Goal: Task Accomplishment & Management: Complete application form

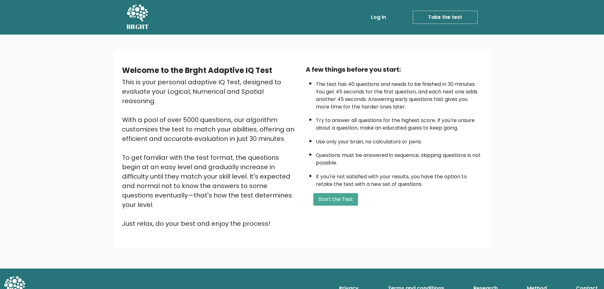
click at [328, 192] on div "A few things before you start: The test has 40 questions and needs to be finish…" at bounding box center [394, 147] width 184 height 164
click at [340, 195] on button "Start the Test" at bounding box center [335, 199] width 45 height 13
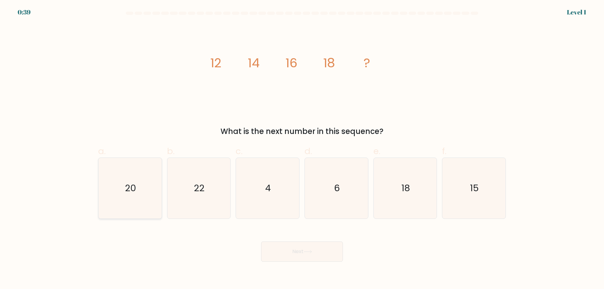
click at [148, 175] on icon "20" at bounding box center [130, 188] width 61 height 61
click at [302, 149] on input "a. 20" at bounding box center [302, 147] width 0 height 4
radio input "true"
click at [313, 257] on button "Next" at bounding box center [302, 252] width 82 height 20
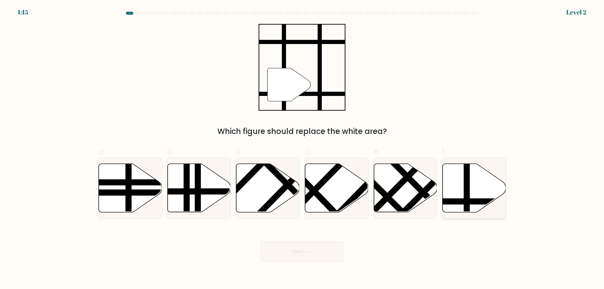
click at [464, 186] on icon at bounding box center [474, 188] width 63 height 48
click at [302, 149] on input "f." at bounding box center [302, 147] width 0 height 4
radio input "true"
drag, startPoint x: 485, startPoint y: 192, endPoint x: 411, endPoint y: 146, distance: 86.9
click at [411, 144] on div "a. b. c. d." at bounding box center [302, 179] width 413 height 79
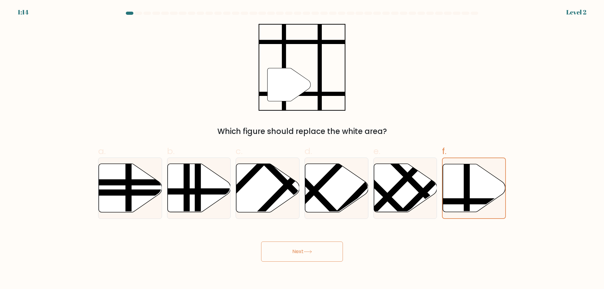
click at [500, 132] on div "Which figure should replace the white area?" at bounding box center [302, 131] width 400 height 11
click at [494, 177] on icon at bounding box center [474, 188] width 63 height 48
click at [302, 149] on input "f." at bounding box center [302, 147] width 0 height 4
click at [316, 251] on button "Next" at bounding box center [302, 252] width 82 height 20
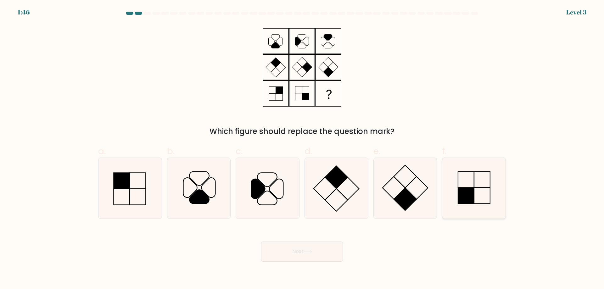
click at [482, 196] on icon at bounding box center [474, 188] width 61 height 61
click at [302, 149] on input "f." at bounding box center [302, 147] width 0 height 4
radio input "true"
click at [305, 255] on button "Next" at bounding box center [302, 252] width 82 height 20
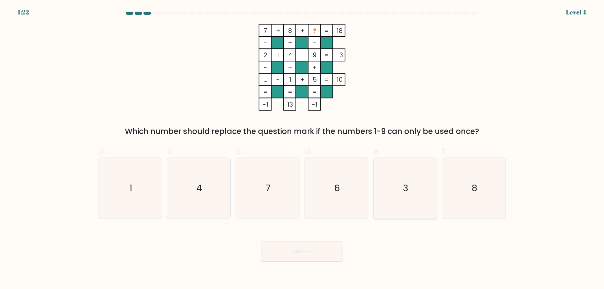
click at [410, 185] on icon "3" at bounding box center [405, 188] width 61 height 61
click at [302, 149] on input "e. 3" at bounding box center [302, 147] width 0 height 4
radio input "true"
click at [305, 256] on button "Next" at bounding box center [302, 252] width 82 height 20
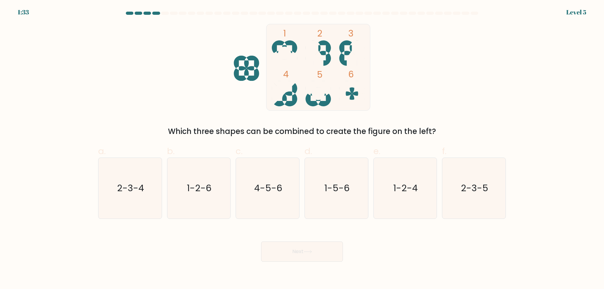
click at [143, 14] on at bounding box center [302, 13] width 354 height 3
click at [203, 176] on icon "1-2-6" at bounding box center [198, 188] width 61 height 61
click at [302, 149] on input "b. 1-2-6" at bounding box center [302, 147] width 0 height 4
radio input "true"
click at [299, 258] on button "Next" at bounding box center [302, 252] width 82 height 20
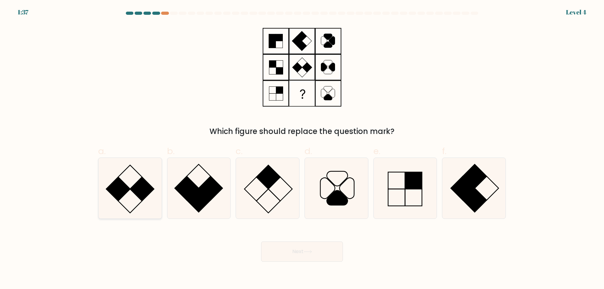
click at [137, 191] on rect at bounding box center [142, 189] width 24 height 24
click at [302, 149] on input "a." at bounding box center [302, 147] width 0 height 4
radio input "true"
click at [309, 253] on icon at bounding box center [308, 251] width 8 height 3
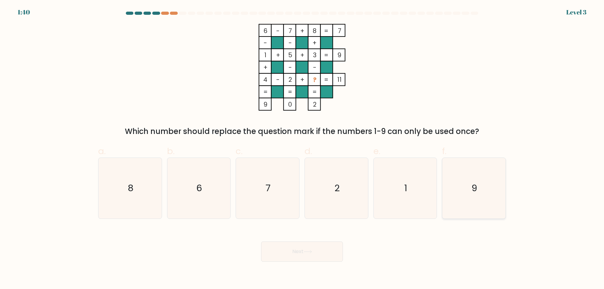
click at [469, 185] on icon "9" at bounding box center [474, 188] width 61 height 61
click at [302, 149] on input "f. 9" at bounding box center [302, 147] width 0 height 4
radio input "true"
click at [312, 252] on icon at bounding box center [308, 251] width 8 height 3
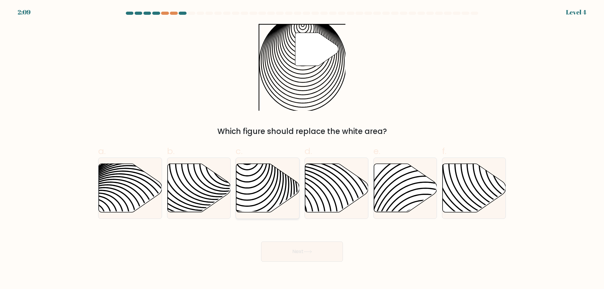
click at [273, 186] on icon at bounding box center [267, 188] width 63 height 48
click at [302, 149] on input "c." at bounding box center [302, 147] width 0 height 4
radio input "true"
click at [325, 250] on button "Next" at bounding box center [302, 252] width 82 height 20
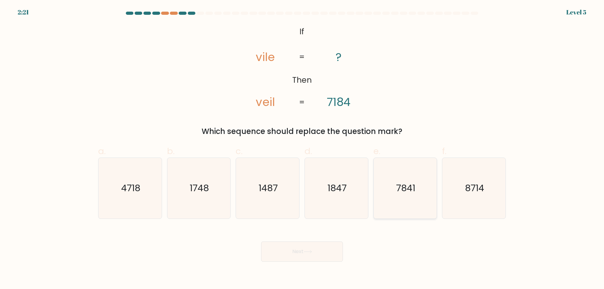
click at [405, 183] on text "7841" at bounding box center [405, 188] width 19 height 13
click at [302, 149] on input "e. 7841" at bounding box center [302, 147] width 0 height 4
radio input "true"
click at [312, 252] on icon at bounding box center [308, 251] width 8 height 3
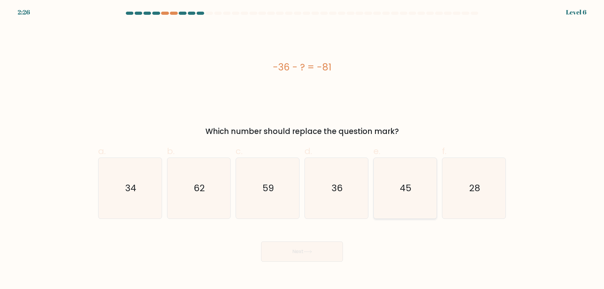
click at [392, 169] on icon "45" at bounding box center [405, 188] width 61 height 61
click at [302, 149] on input "e. 45" at bounding box center [302, 147] width 0 height 4
radio input "true"
click at [318, 253] on button "Next" at bounding box center [302, 252] width 82 height 20
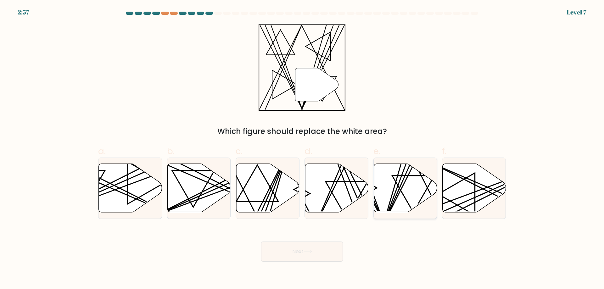
click at [411, 195] on icon at bounding box center [405, 188] width 63 height 48
click at [302, 149] on input "e." at bounding box center [302, 147] width 0 height 4
radio input "true"
click at [318, 247] on button "Next" at bounding box center [302, 252] width 82 height 20
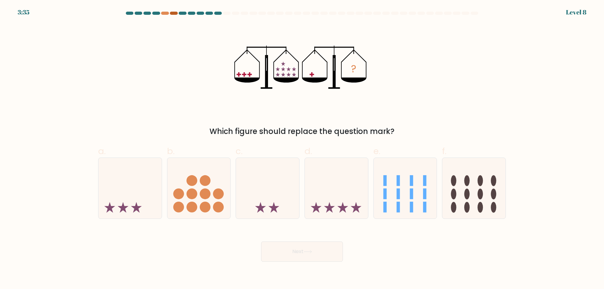
click at [173, 13] on div at bounding box center [174, 13] width 8 height 3
click at [174, 13] on div at bounding box center [174, 13] width 8 height 3
click at [145, 191] on icon at bounding box center [129, 188] width 63 height 52
click at [302, 149] on input "a." at bounding box center [302, 147] width 0 height 4
radio input "true"
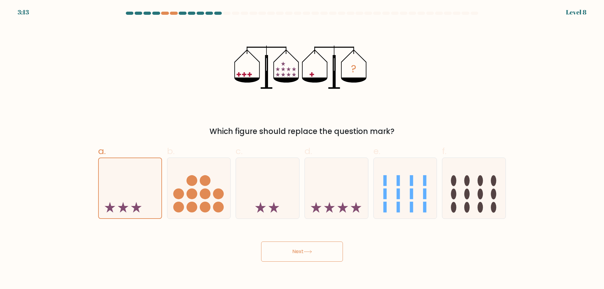
click at [287, 250] on button "Next" at bounding box center [302, 252] width 82 height 20
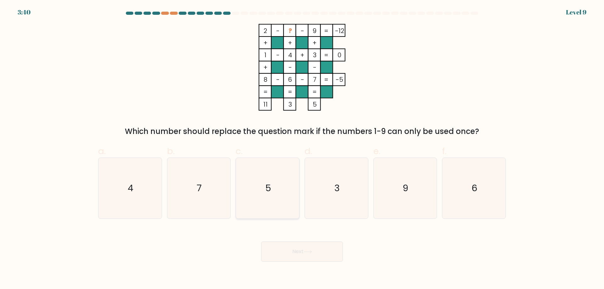
click at [276, 200] on icon "5" at bounding box center [267, 188] width 61 height 61
click at [302, 149] on input "c. 5" at bounding box center [302, 147] width 0 height 4
radio input "true"
click at [312, 244] on button "Next" at bounding box center [302, 252] width 82 height 20
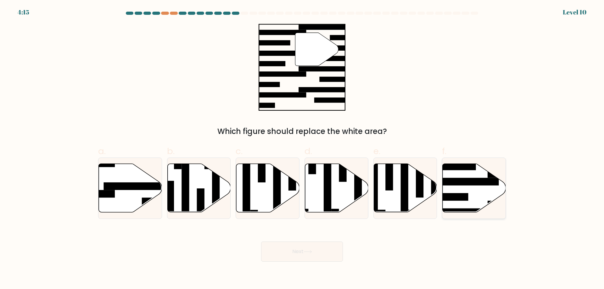
click at [492, 186] on icon at bounding box center [474, 188] width 63 height 48
click at [302, 149] on input "f." at bounding box center [302, 147] width 0 height 4
radio input "true"
click at [138, 194] on icon at bounding box center [130, 188] width 63 height 48
click at [302, 149] on input "a." at bounding box center [302, 147] width 0 height 4
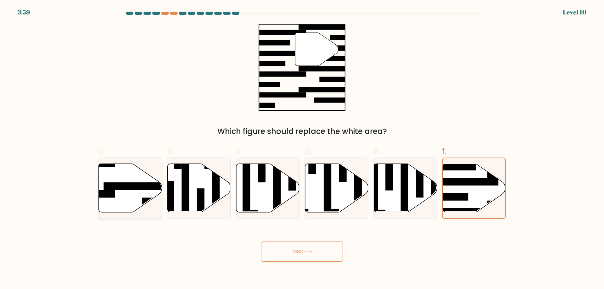
radio input "true"
click at [146, 185] on rect at bounding box center [138, 186] width 68 height 8
click at [302, 149] on input "a." at bounding box center [302, 147] width 0 height 4
click at [320, 252] on button "Next" at bounding box center [302, 252] width 82 height 20
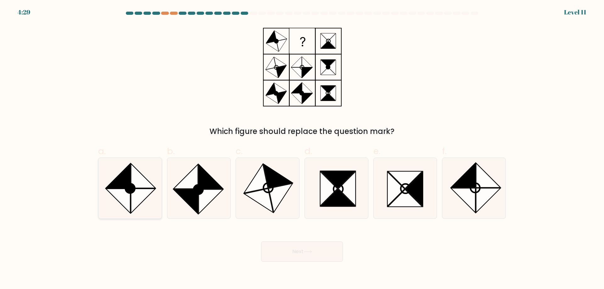
click at [120, 192] on icon at bounding box center [118, 201] width 24 height 24
click at [302, 149] on input "a." at bounding box center [302, 147] width 0 height 4
radio input "true"
click at [283, 260] on button "Next" at bounding box center [302, 252] width 82 height 20
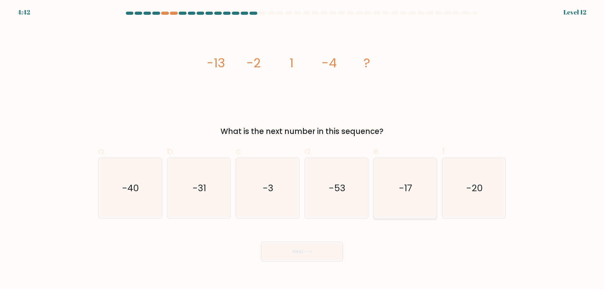
click at [388, 184] on icon "-17" at bounding box center [405, 188] width 61 height 61
click at [302, 149] on input "e. -17" at bounding box center [302, 147] width 0 height 4
radio input "true"
click at [314, 251] on button "Next" at bounding box center [302, 252] width 82 height 20
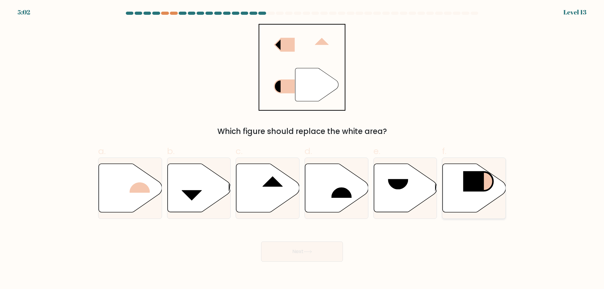
click at [449, 197] on icon at bounding box center [474, 188] width 63 height 48
click at [302, 149] on input "f." at bounding box center [302, 147] width 0 height 4
radio input "true"
click at [291, 252] on button "Next" at bounding box center [302, 252] width 82 height 20
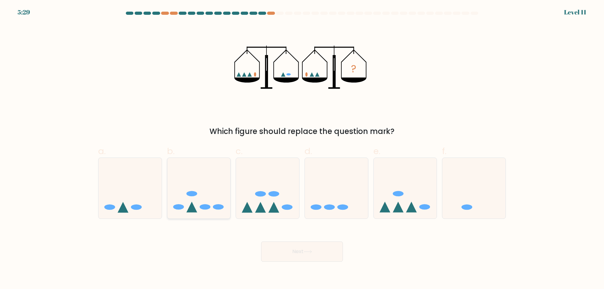
click at [220, 193] on icon at bounding box center [198, 188] width 63 height 52
click at [302, 149] on input "b." at bounding box center [302, 147] width 0 height 4
radio input "true"
click at [310, 255] on button "Next" at bounding box center [302, 252] width 82 height 20
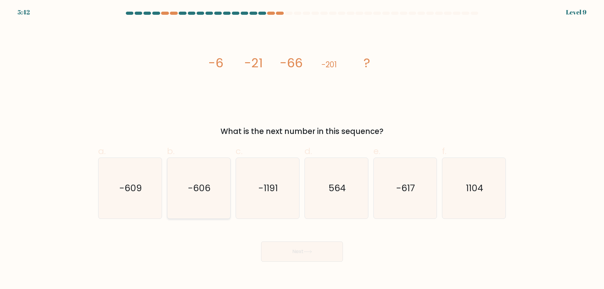
click at [189, 183] on text "-606" at bounding box center [199, 188] width 23 height 13
click at [302, 149] on input "b. -606" at bounding box center [302, 147] width 0 height 4
radio input "true"
click at [290, 245] on button "Next" at bounding box center [302, 252] width 82 height 20
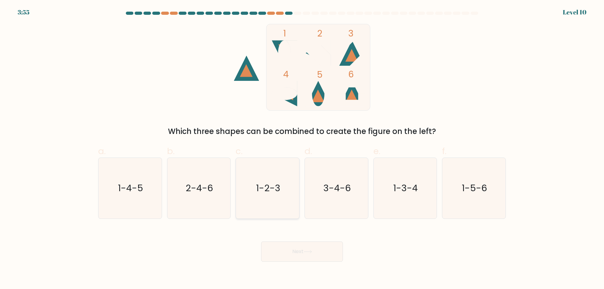
click at [260, 177] on icon "1-2-3" at bounding box center [267, 188] width 61 height 61
click at [302, 149] on input "c. 1-2-3" at bounding box center [302, 147] width 0 height 4
radio input "true"
click at [295, 250] on button "Next" at bounding box center [302, 252] width 82 height 20
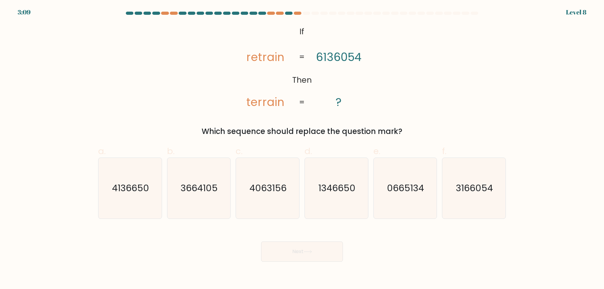
click at [439, 193] on div "f. 3166054" at bounding box center [473, 182] width 69 height 74
click at [458, 193] on text "3166054" at bounding box center [474, 188] width 37 height 13
click at [302, 149] on input "f. 3166054" at bounding box center [302, 147] width 0 height 4
radio input "true"
click at [321, 256] on button "Next" at bounding box center [302, 252] width 82 height 20
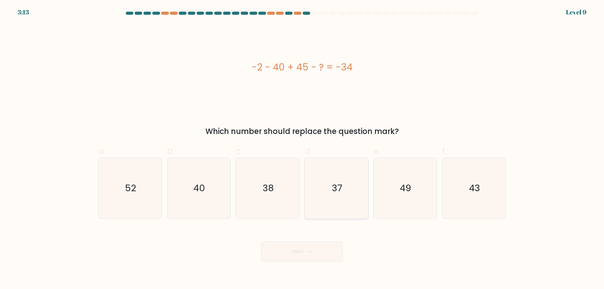
click at [330, 187] on icon "37" at bounding box center [336, 188] width 61 height 61
click at [302, 149] on input "d. 37" at bounding box center [302, 147] width 0 height 4
radio input "true"
click at [306, 249] on button "Next" at bounding box center [302, 252] width 82 height 20
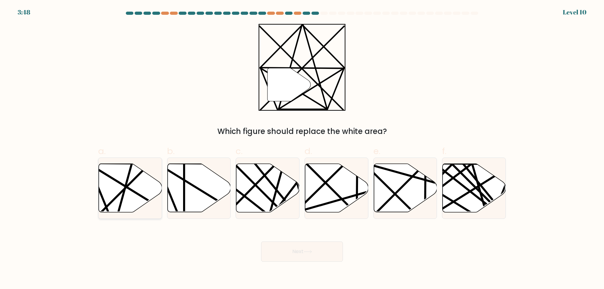
click at [140, 191] on icon at bounding box center [130, 188] width 63 height 48
click at [302, 149] on input "a." at bounding box center [302, 147] width 0 height 4
radio input "true"
click at [318, 250] on button "Next" at bounding box center [302, 252] width 82 height 20
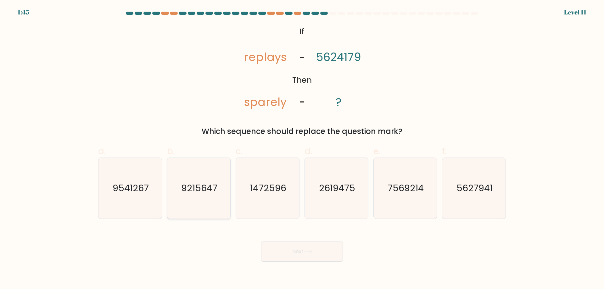
click at [209, 194] on text "9215647" at bounding box center [199, 188] width 36 height 13
click at [302, 149] on input "b. 9215647" at bounding box center [302, 147] width 0 height 4
radio input "true"
click at [308, 251] on icon at bounding box center [308, 251] width 8 height 3
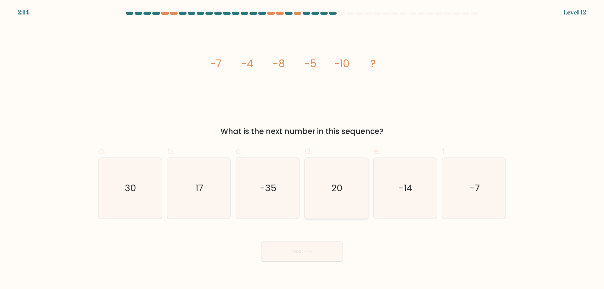
click at [350, 193] on icon "20" at bounding box center [336, 188] width 61 height 61
click at [302, 149] on input "d. 20" at bounding box center [302, 147] width 0 height 4
radio input "true"
click at [315, 246] on button "Next" at bounding box center [302, 252] width 82 height 20
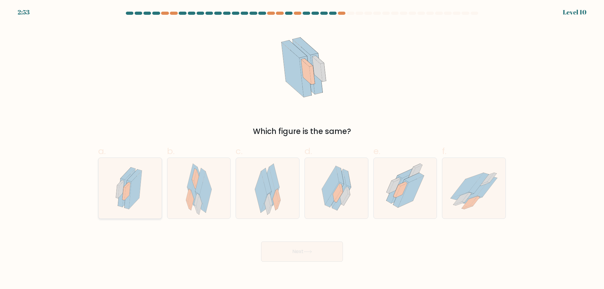
click at [144, 178] on icon at bounding box center [130, 188] width 36 height 61
click at [302, 149] on input "a." at bounding box center [302, 147] width 0 height 4
radio input "true"
click at [284, 245] on button "Next" at bounding box center [302, 252] width 82 height 20
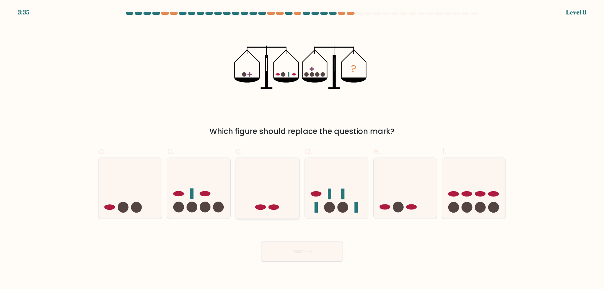
drag, startPoint x: 278, startPoint y: 187, endPoint x: 295, endPoint y: 221, distance: 38.4
click at [278, 187] on icon at bounding box center [267, 188] width 63 height 52
click at [302, 149] on input "c." at bounding box center [302, 147] width 0 height 4
radio input "true"
click at [299, 250] on button "Next" at bounding box center [302, 252] width 82 height 20
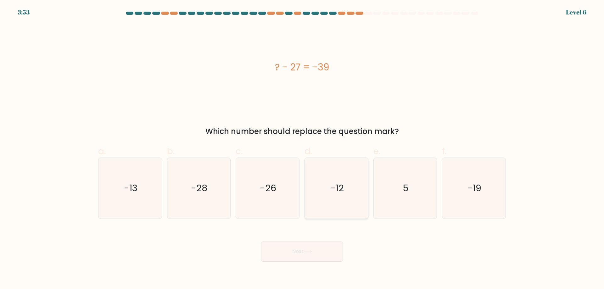
click at [342, 190] on text "-12" at bounding box center [337, 188] width 14 height 13
click at [302, 149] on input "d. -12" at bounding box center [302, 147] width 0 height 4
radio input "true"
click at [307, 260] on button "Next" at bounding box center [302, 252] width 82 height 20
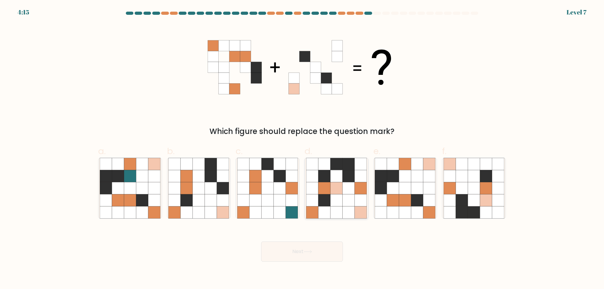
click at [322, 186] on icon at bounding box center [324, 188] width 12 height 12
click at [302, 149] on input "d." at bounding box center [302, 147] width 0 height 4
radio input "true"
click at [302, 243] on button "Next" at bounding box center [302, 252] width 82 height 20
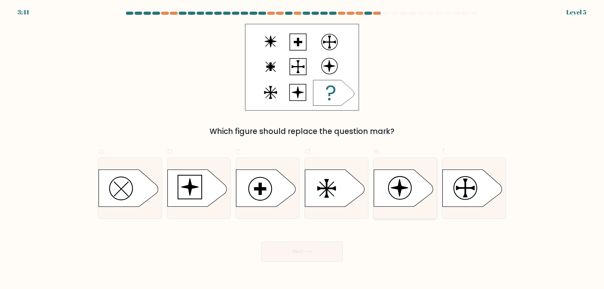
click at [392, 188] on icon at bounding box center [399, 188] width 17 height 17
click at [302, 149] on input "e." at bounding box center [302, 147] width 0 height 4
radio input "true"
click at [321, 250] on button "Next" at bounding box center [302, 252] width 82 height 20
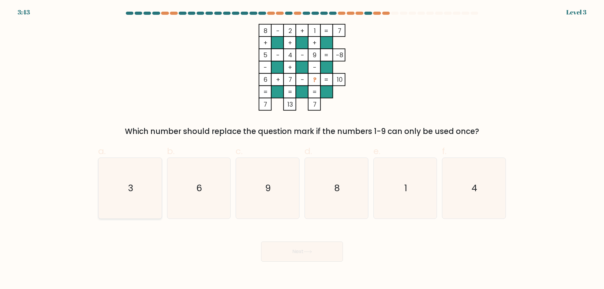
click at [129, 171] on icon "3" at bounding box center [130, 188] width 61 height 61
click at [302, 149] on input "a. 3" at bounding box center [302, 147] width 0 height 4
radio input "true"
click at [306, 251] on icon at bounding box center [308, 251] width 8 height 3
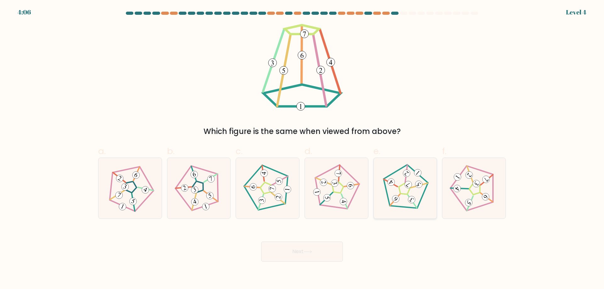
click at [416, 187] on 360 at bounding box center [419, 185] width 17 height 17
click at [302, 149] on input "e." at bounding box center [302, 147] width 0 height 4
radio input "true"
click at [320, 253] on button "Next" at bounding box center [302, 252] width 82 height 20
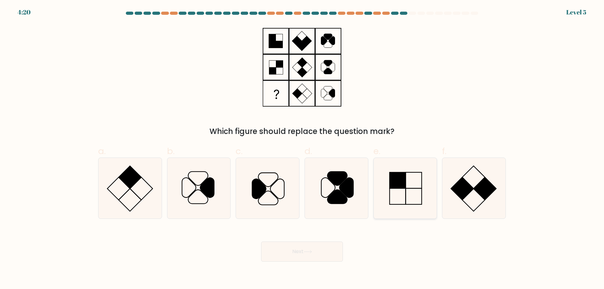
click at [394, 184] on rect at bounding box center [398, 180] width 16 height 16
click at [302, 149] on input "e." at bounding box center [302, 147] width 0 height 4
radio input "true"
click at [316, 258] on button "Next" at bounding box center [302, 252] width 82 height 20
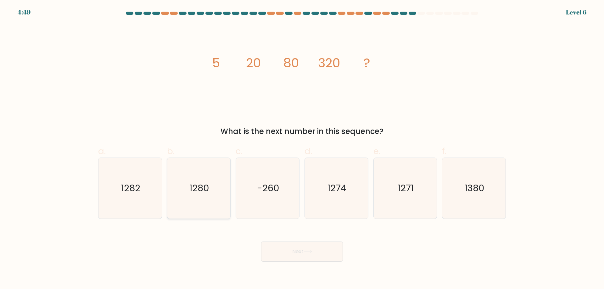
click at [221, 195] on icon "1280" at bounding box center [198, 188] width 61 height 61
click at [302, 149] on input "b. 1280" at bounding box center [302, 147] width 0 height 4
radio input "true"
click at [320, 260] on button "Next" at bounding box center [302, 252] width 82 height 20
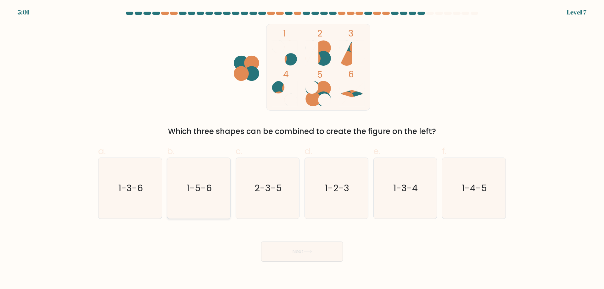
click at [180, 172] on icon "1-5-6" at bounding box center [198, 188] width 61 height 61
click at [302, 149] on input "b. 1-5-6" at bounding box center [302, 147] width 0 height 4
radio input "true"
click at [306, 253] on icon at bounding box center [308, 251] width 8 height 3
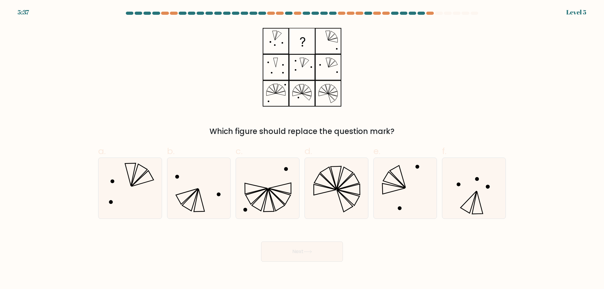
click at [250, 15] on div at bounding box center [301, 15] width 415 height 6
click at [251, 20] on form at bounding box center [302, 137] width 604 height 250
drag, startPoint x: 150, startPoint y: 186, endPoint x: 169, endPoint y: 192, distance: 20.2
click at [150, 186] on icon at bounding box center [130, 188] width 61 height 61
click at [302, 149] on input "a." at bounding box center [302, 147] width 0 height 4
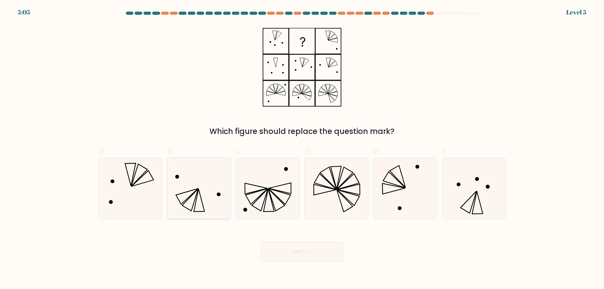
radio input "true"
click at [294, 256] on button "Next" at bounding box center [302, 252] width 82 height 20
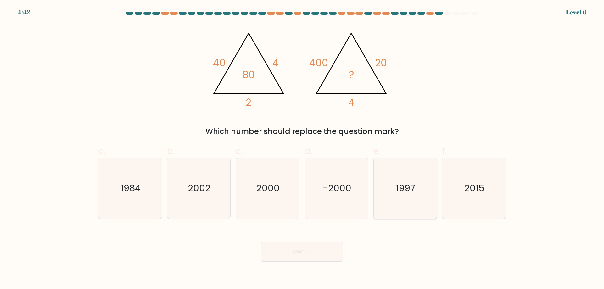
click at [398, 189] on text "1997" at bounding box center [405, 188] width 19 height 13
click at [302, 149] on input "e. 1997" at bounding box center [302, 147] width 0 height 4
radio input "true"
click at [236, 183] on div "2000" at bounding box center [268, 188] width 64 height 61
click at [302, 149] on input "c. 2000" at bounding box center [302, 147] width 0 height 4
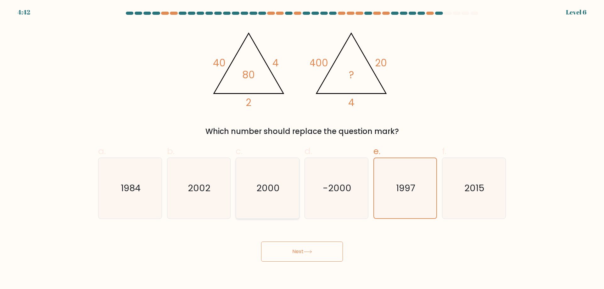
radio input "true"
click at [303, 254] on button "Next" at bounding box center [302, 252] width 82 height 20
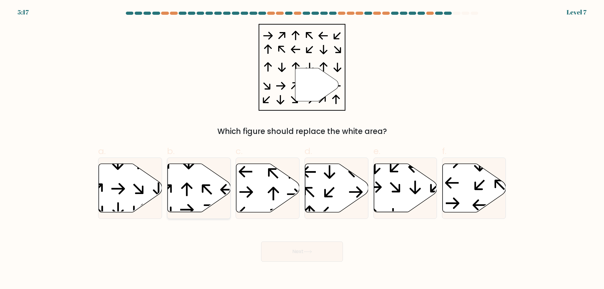
drag, startPoint x: 212, startPoint y: 197, endPoint x: 272, endPoint y: 218, distance: 63.1
click at [212, 197] on icon at bounding box center [198, 188] width 63 height 48
click at [302, 149] on input "b." at bounding box center [302, 147] width 0 height 4
radio input "true"
click at [297, 242] on button "Next" at bounding box center [302, 252] width 82 height 20
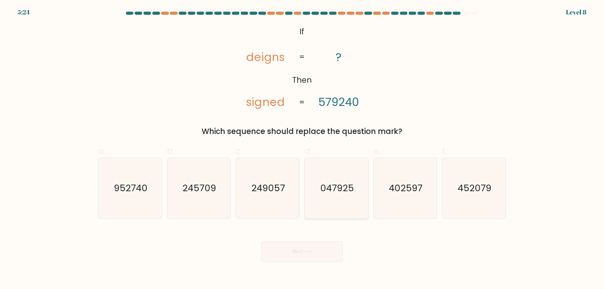
click at [337, 189] on text "047925" at bounding box center [337, 188] width 34 height 13
click at [302, 149] on input "d. 047925" at bounding box center [302, 147] width 0 height 4
radio input "true"
click at [323, 240] on div "Next" at bounding box center [301, 243] width 415 height 35
click at [308, 248] on button "Next" at bounding box center [302, 252] width 82 height 20
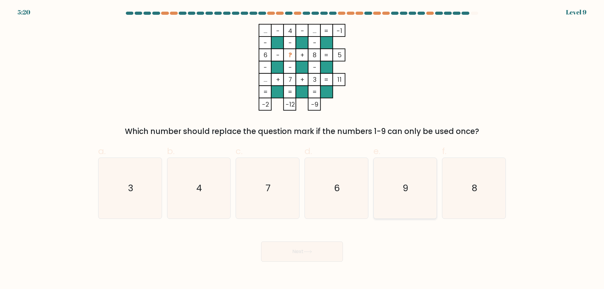
click at [390, 199] on icon "9" at bounding box center [405, 188] width 61 height 61
click at [302, 149] on input "e. 9" at bounding box center [302, 147] width 0 height 4
radio input "true"
click at [318, 254] on button "Next" at bounding box center [302, 252] width 82 height 20
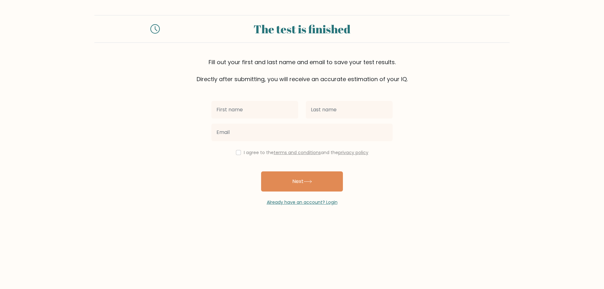
click at [263, 109] on input "text" at bounding box center [254, 110] width 87 height 18
type input "Razel James"
click at [320, 110] on input "text" at bounding box center [349, 110] width 87 height 18
type input "Vidal"
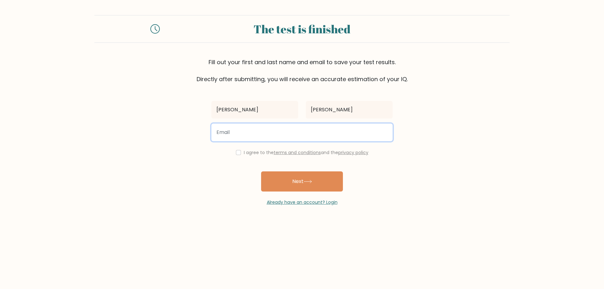
click at [242, 131] on input "email" at bounding box center [301, 133] width 181 height 18
type input "jamesvidal317@gmail.com"
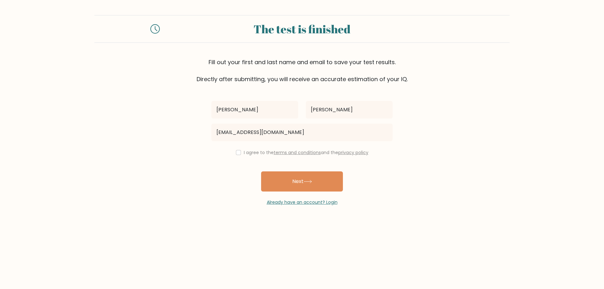
click at [232, 151] on div "I agree to the terms and conditions and the privacy policy" at bounding box center [302, 153] width 189 height 8
click at [236, 153] on input "checkbox" at bounding box center [238, 152] width 5 height 5
checkbox input "true"
click at [311, 176] on button "Next" at bounding box center [302, 181] width 82 height 20
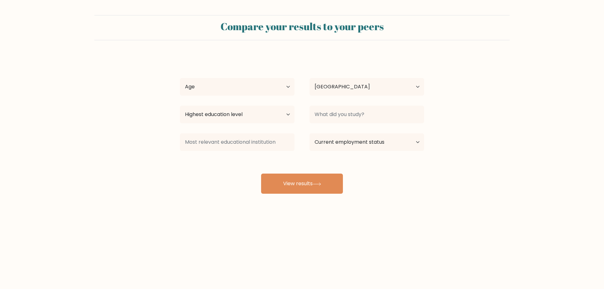
select select "PH"
click at [257, 89] on select "Age Under 18 years old 18-24 years old 25-34 years old 35-44 years old 45-54 ye…" at bounding box center [237, 87] width 115 height 18
select select "18_24"
click at [180, 78] on select "Age Under 18 years old 18-24 years old 25-34 years old 35-44 years old 45-54 ye…" at bounding box center [237, 87] width 115 height 18
click at [248, 113] on select "Highest education level No schooling Primary Lower Secondary Upper Secondary Oc…" at bounding box center [237, 115] width 115 height 18
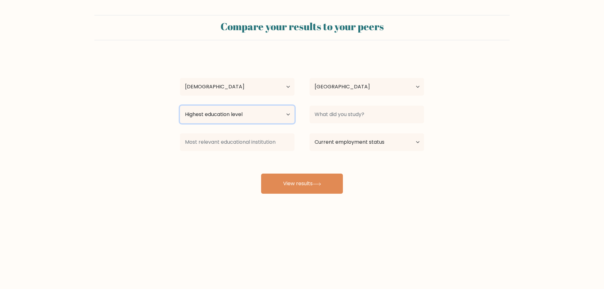
select select "occupation_specific"
click at [180, 106] on select "Highest education level No schooling Primary Lower Secondary Upper Secondary Oc…" at bounding box center [237, 115] width 115 height 18
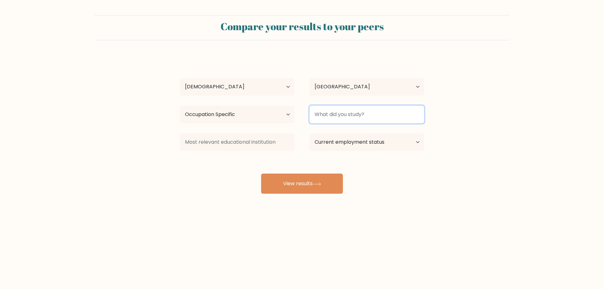
click at [348, 113] on input at bounding box center [367, 115] width 115 height 18
click at [355, 115] on input at bounding box center [367, 115] width 115 height 18
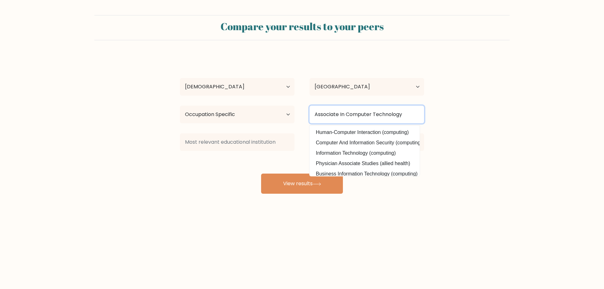
type input "Associate In Computer Technology"
click at [486, 157] on form "Compare your results to your peers Razel James Vidal Age Under 18 years old 18-…" at bounding box center [302, 104] width 604 height 179
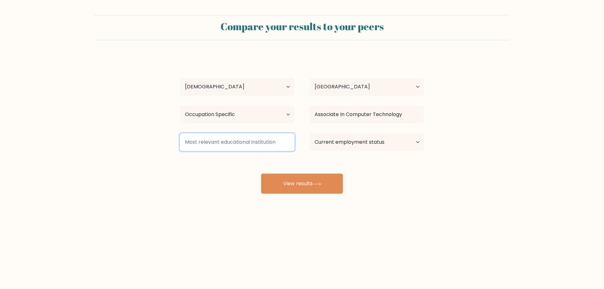
click at [272, 143] on input at bounding box center [237, 142] width 115 height 18
click at [380, 148] on select "Current employment status Employed Student Retired Other / prefer not to answer" at bounding box center [367, 142] width 115 height 18
select select "other"
click at [310, 133] on select "Current employment status Employed Student Retired Other / prefer not to answer" at bounding box center [367, 142] width 115 height 18
click at [282, 150] on input at bounding box center [237, 142] width 115 height 18
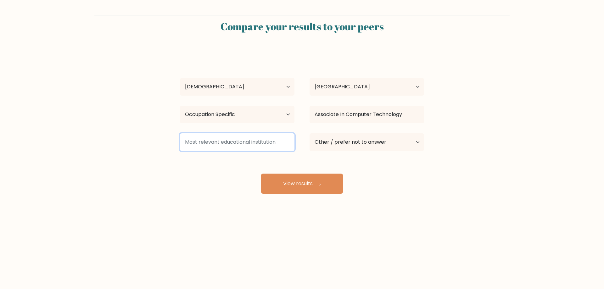
click at [279, 144] on input at bounding box center [237, 142] width 115 height 18
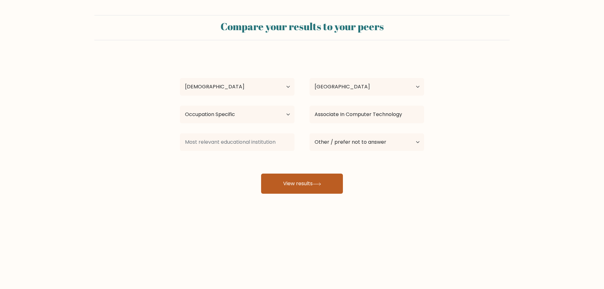
click at [311, 182] on button "View results" at bounding box center [302, 184] width 82 height 20
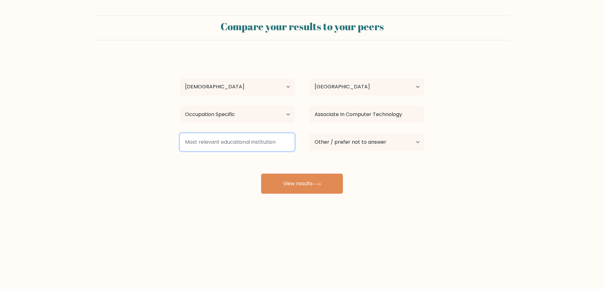
click at [248, 141] on input at bounding box center [237, 142] width 115 height 18
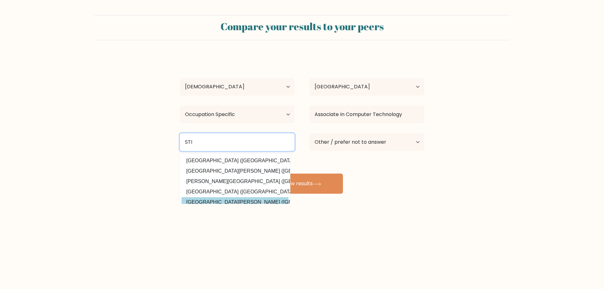
scroll to position [61, 0]
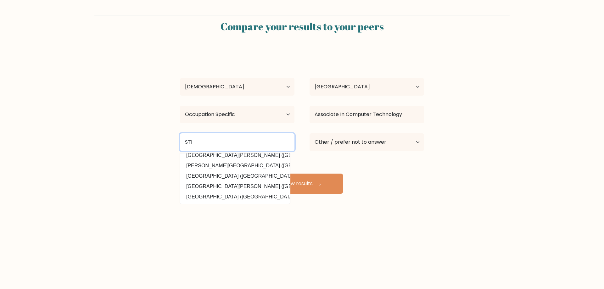
type input "STI"
click at [354, 184] on div "Razel James Vidal Age Under 18 years old 18-24 years old 25-34 years old 35-44 …" at bounding box center [302, 124] width 252 height 138
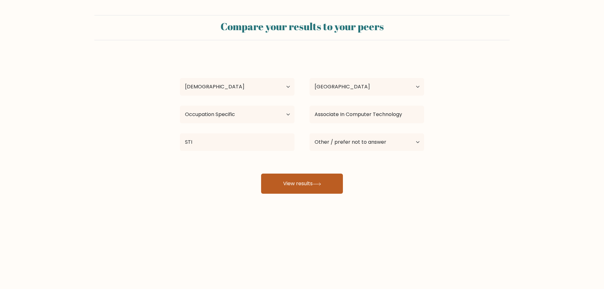
click at [328, 179] on button "View results" at bounding box center [302, 184] width 82 height 20
